Goal: Transaction & Acquisition: Purchase product/service

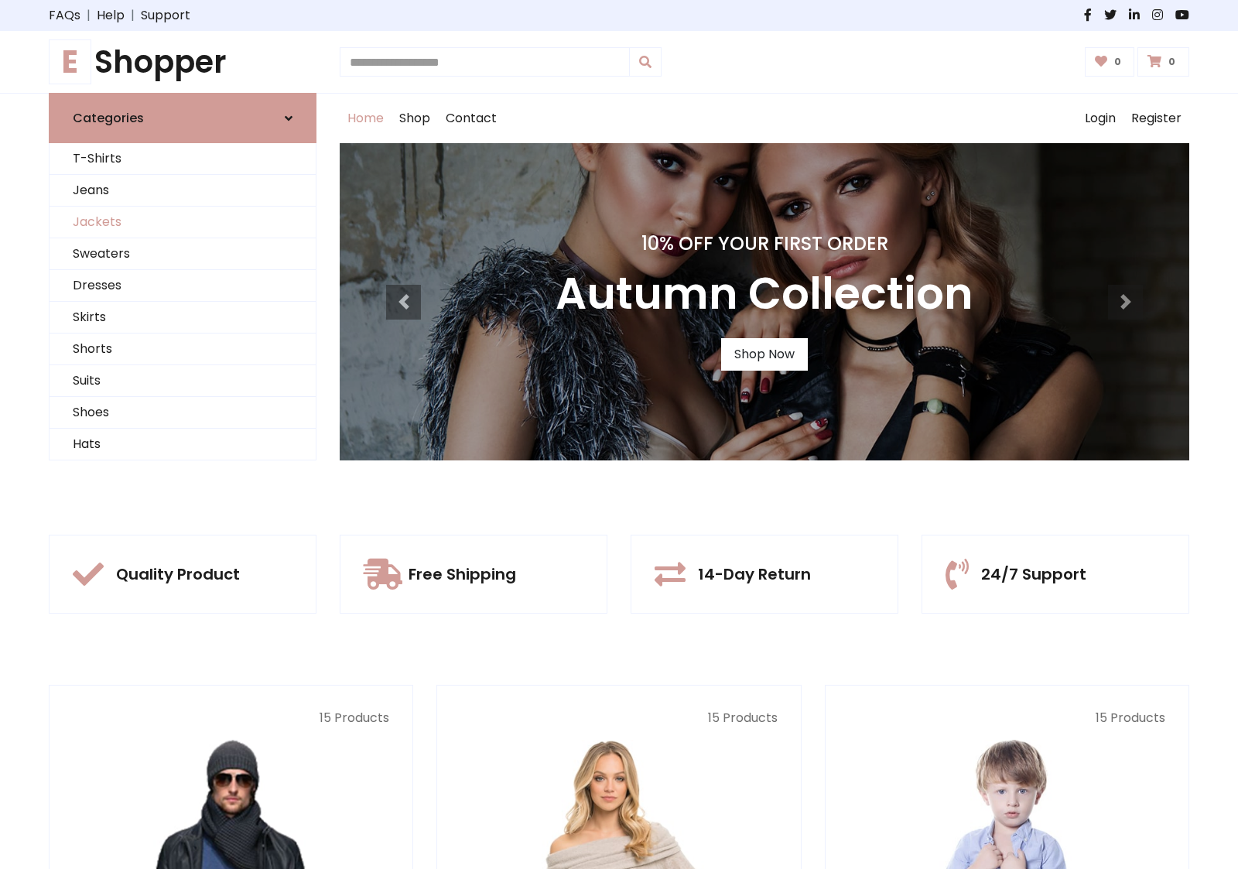
click at [183, 222] on link "Jackets" at bounding box center [183, 223] width 266 height 32
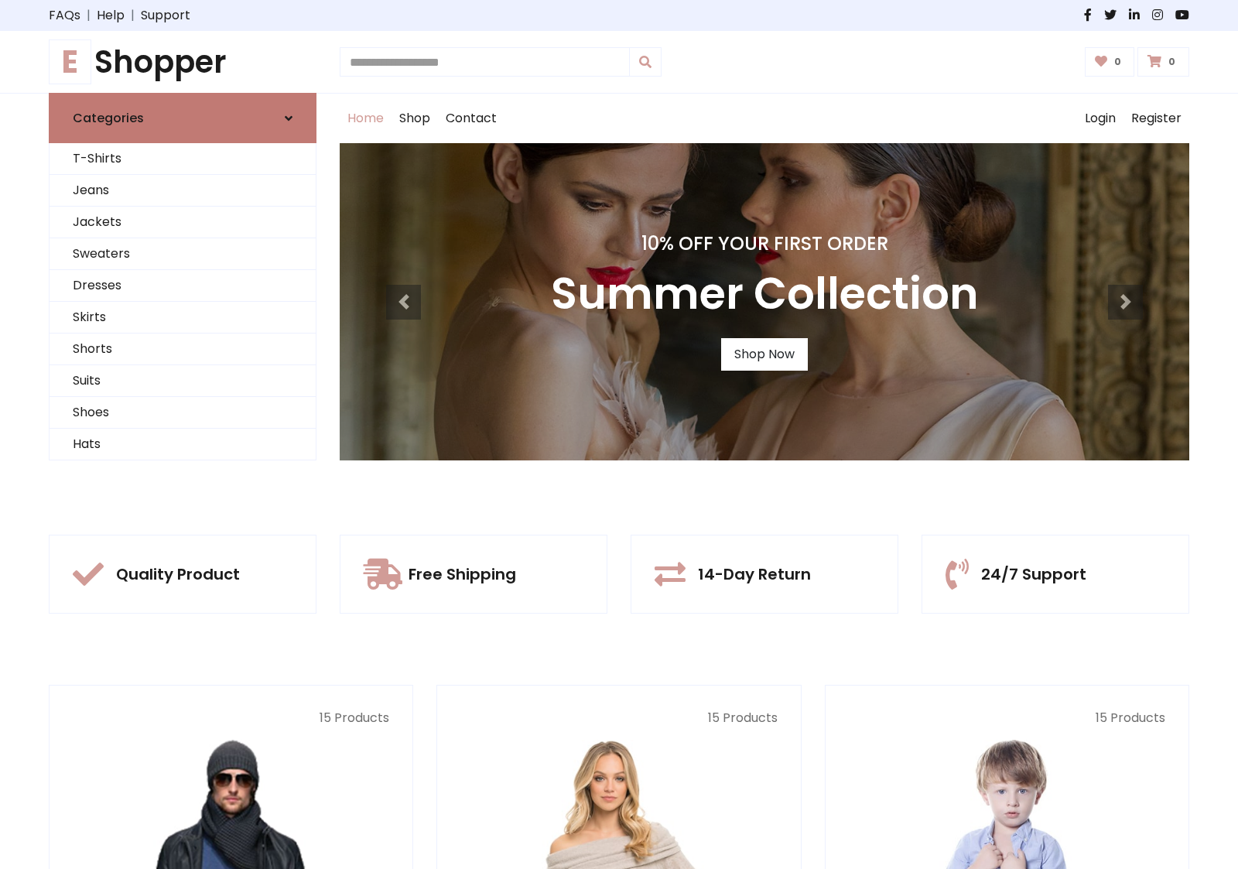
click at [183, 118] on link "Categories" at bounding box center [183, 118] width 268 height 50
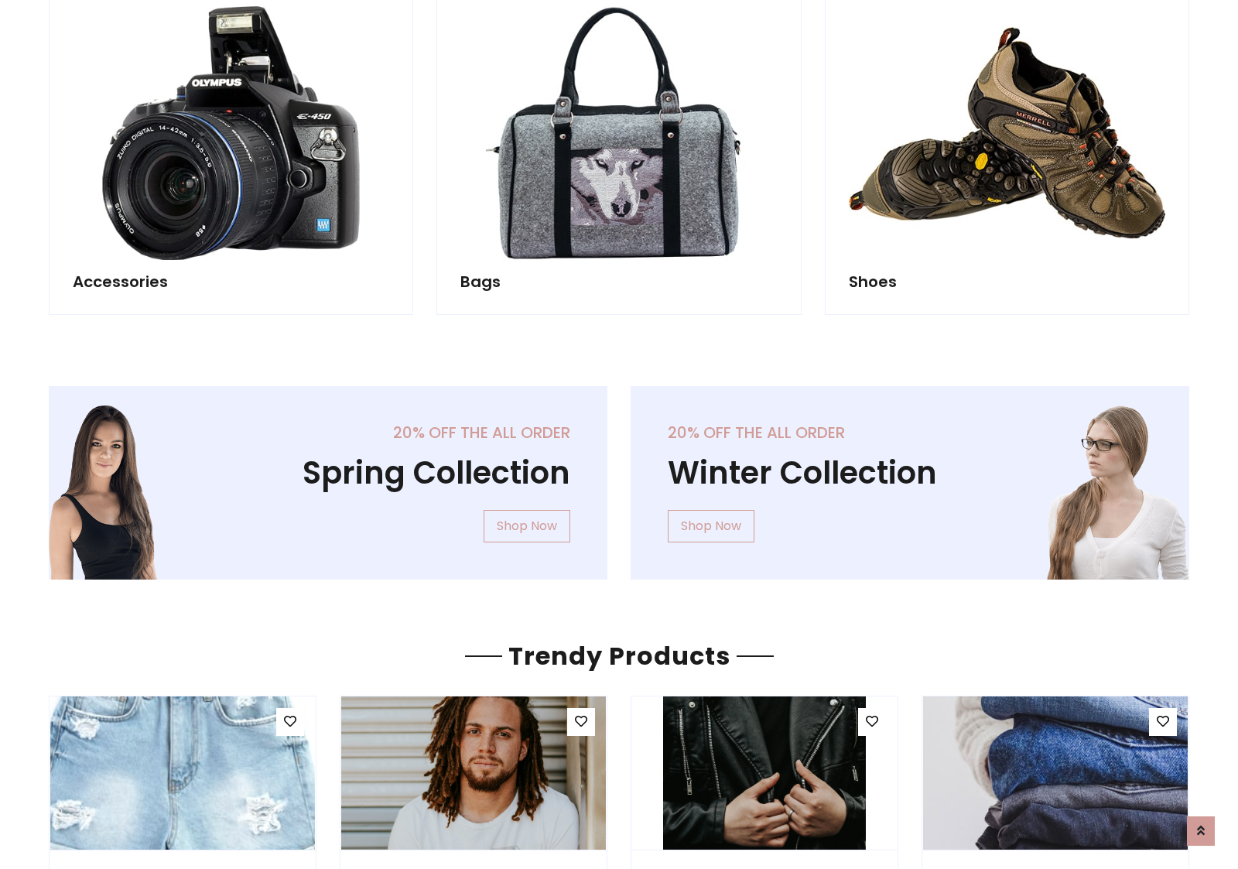
scroll to position [1446, 0]
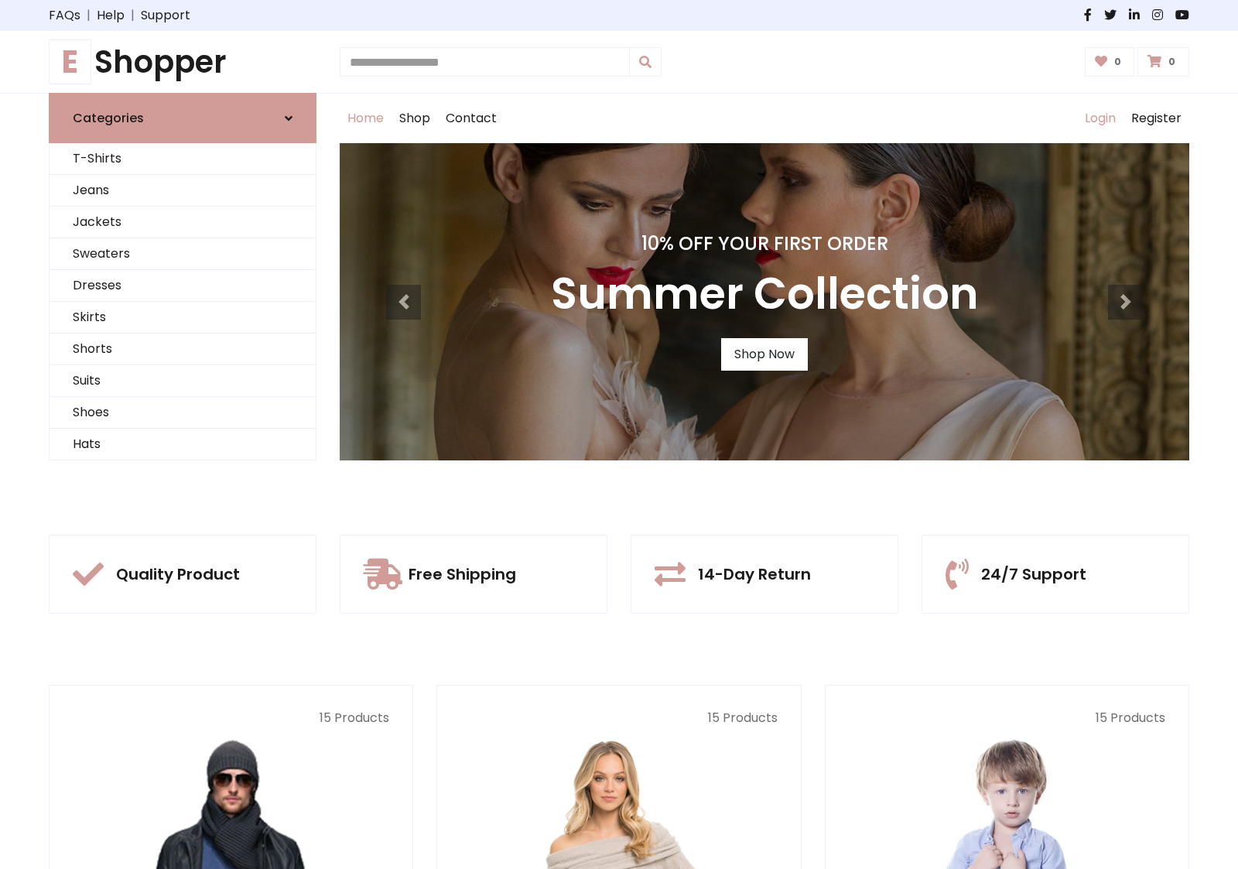
click at [1100, 118] on link "Login" at bounding box center [1100, 119] width 46 height 50
click at [289, 118] on icon at bounding box center [289, 118] width 8 height 12
